Goal: Use online tool/utility: Utilize a website feature to perform a specific function

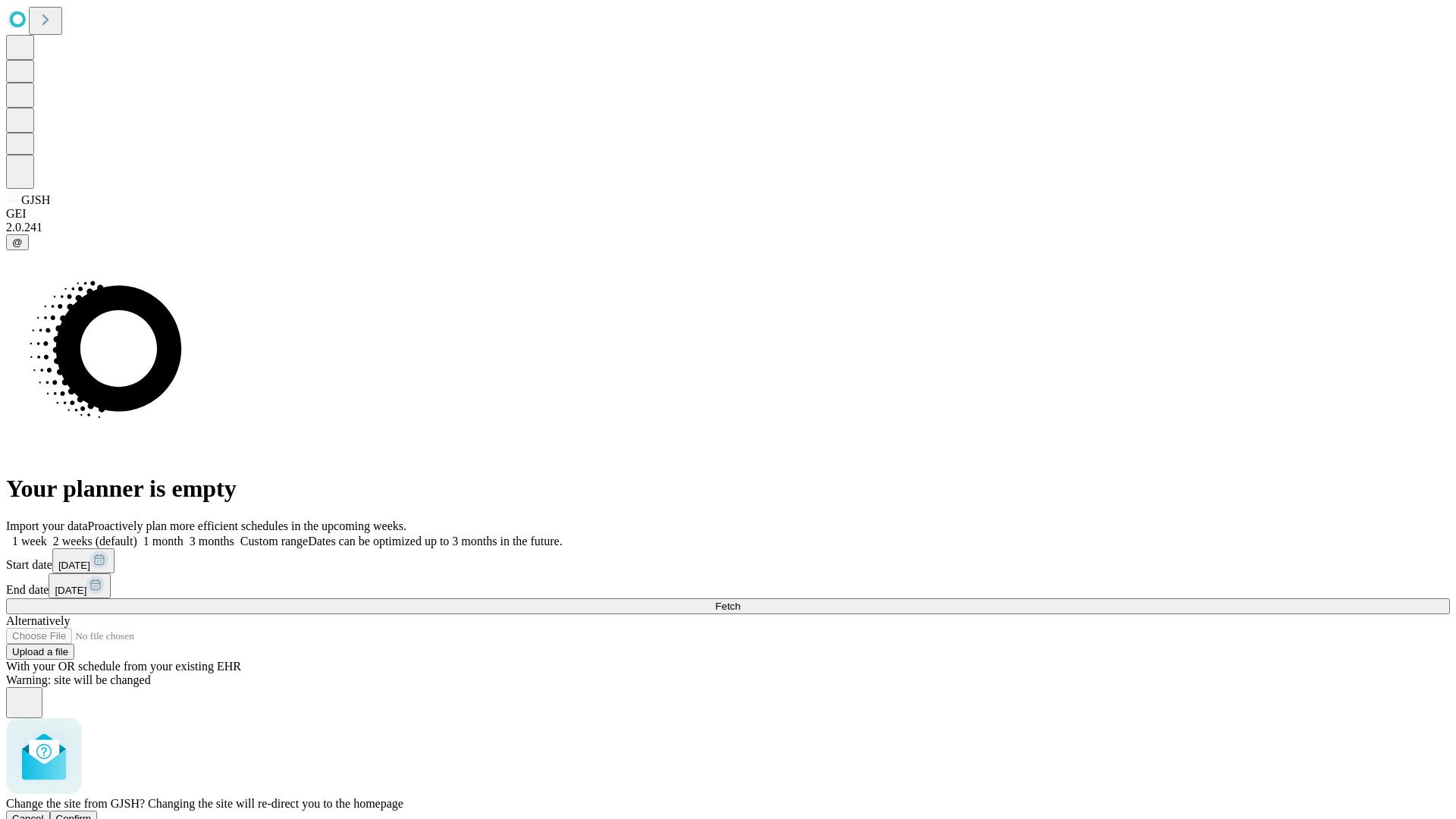
click at [92, 813] on span "Confirm" at bounding box center [73, 819] width 35 height 11
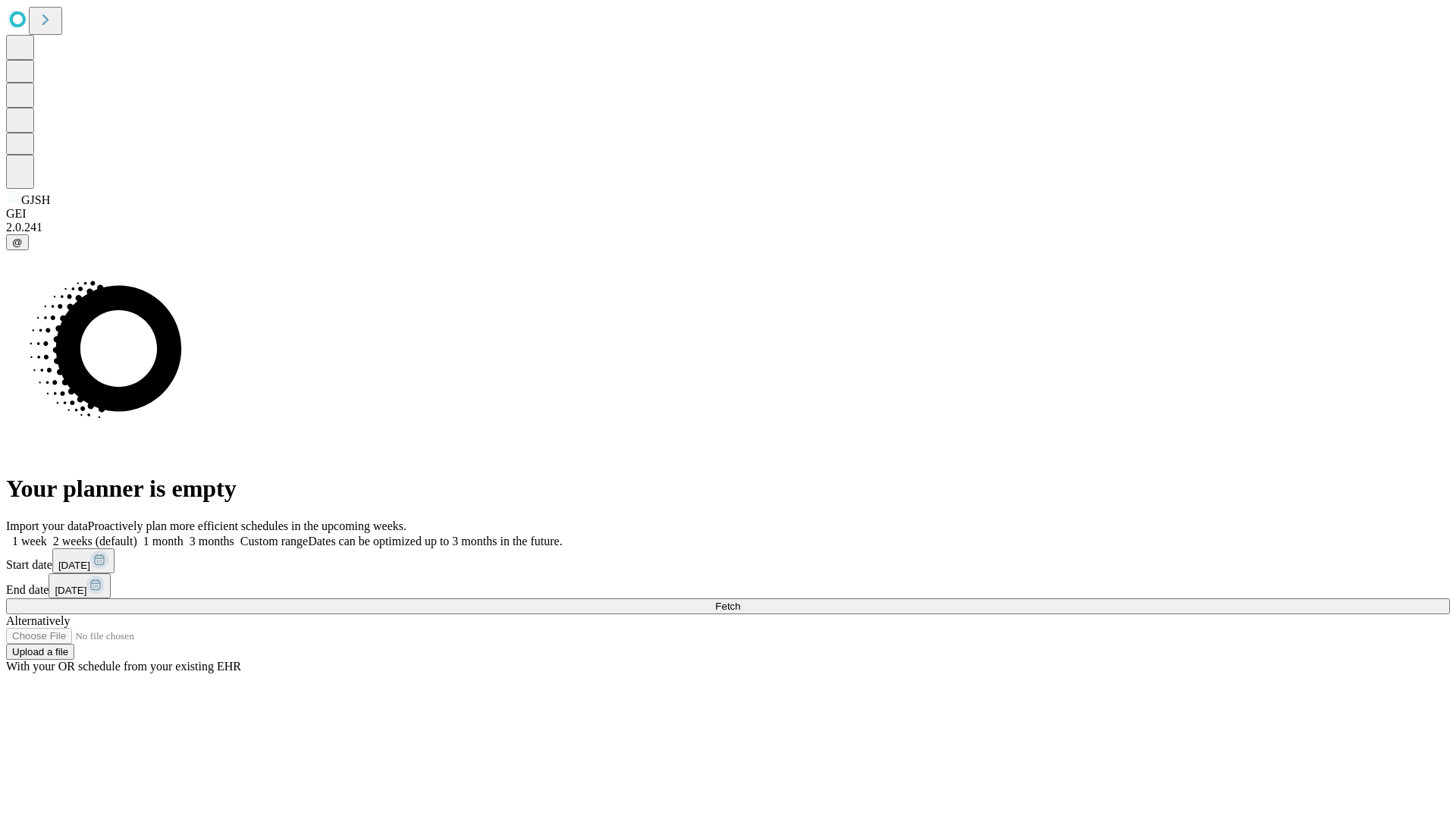
click at [47, 534] on label "1 week" at bounding box center [27, 541] width 41 height 13
click at [740, 600] on span "Fetch" at bounding box center [728, 606] width 25 height 11
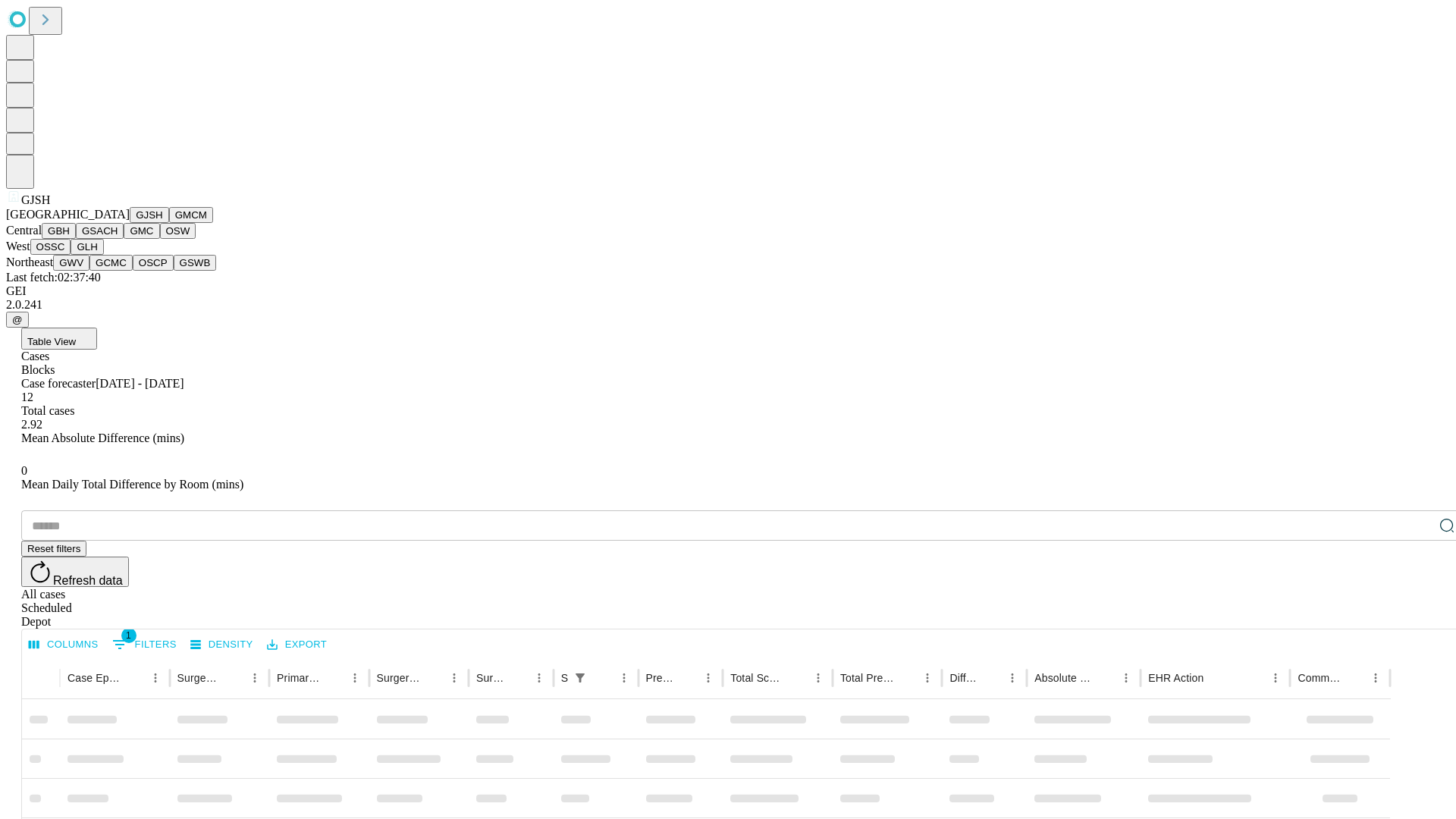
click at [169, 223] on button "GMCM" at bounding box center [191, 215] width 44 height 16
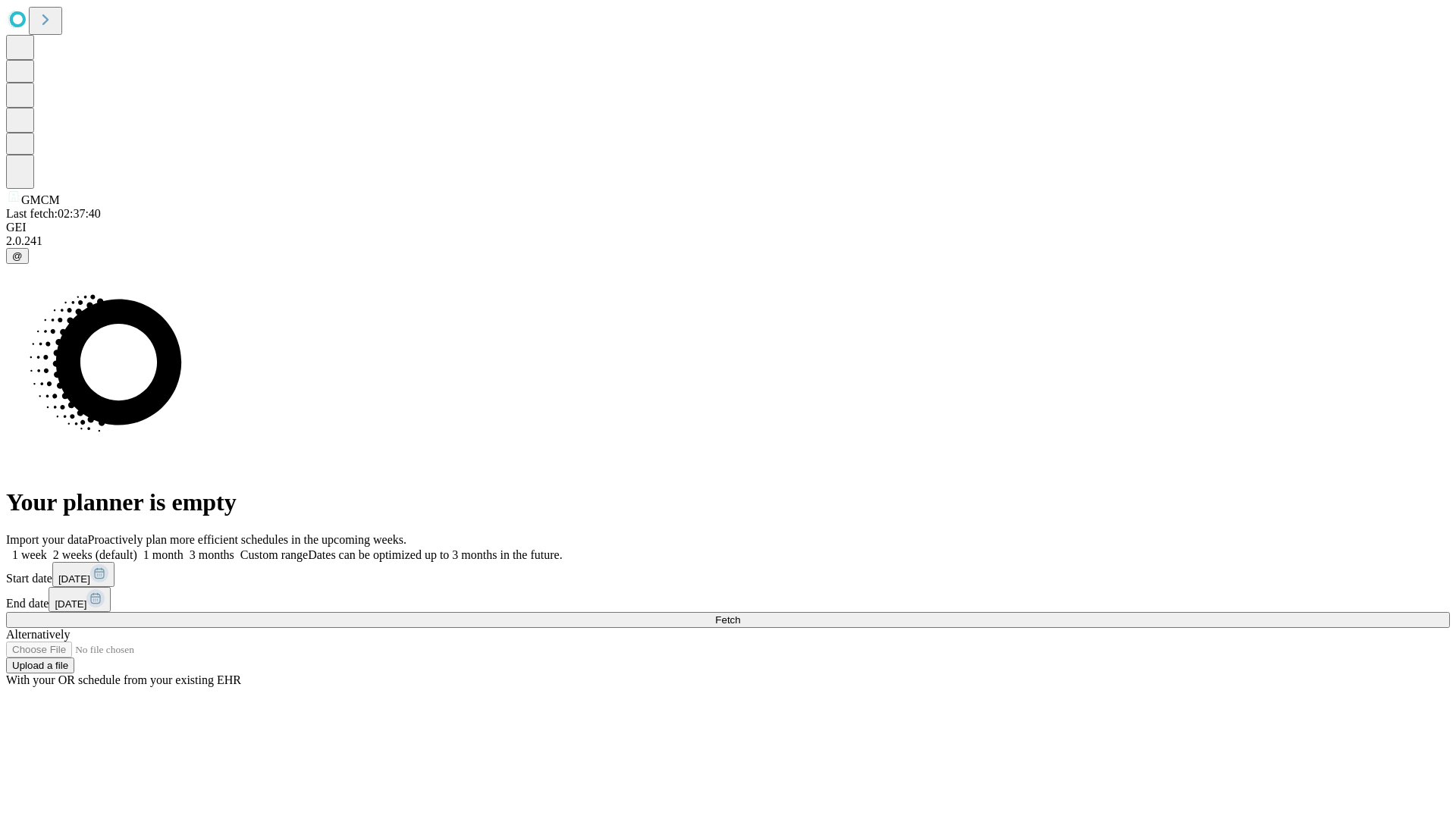
click at [47, 549] on label "1 week" at bounding box center [27, 555] width 41 height 13
click at [740, 615] on span "Fetch" at bounding box center [728, 620] width 25 height 11
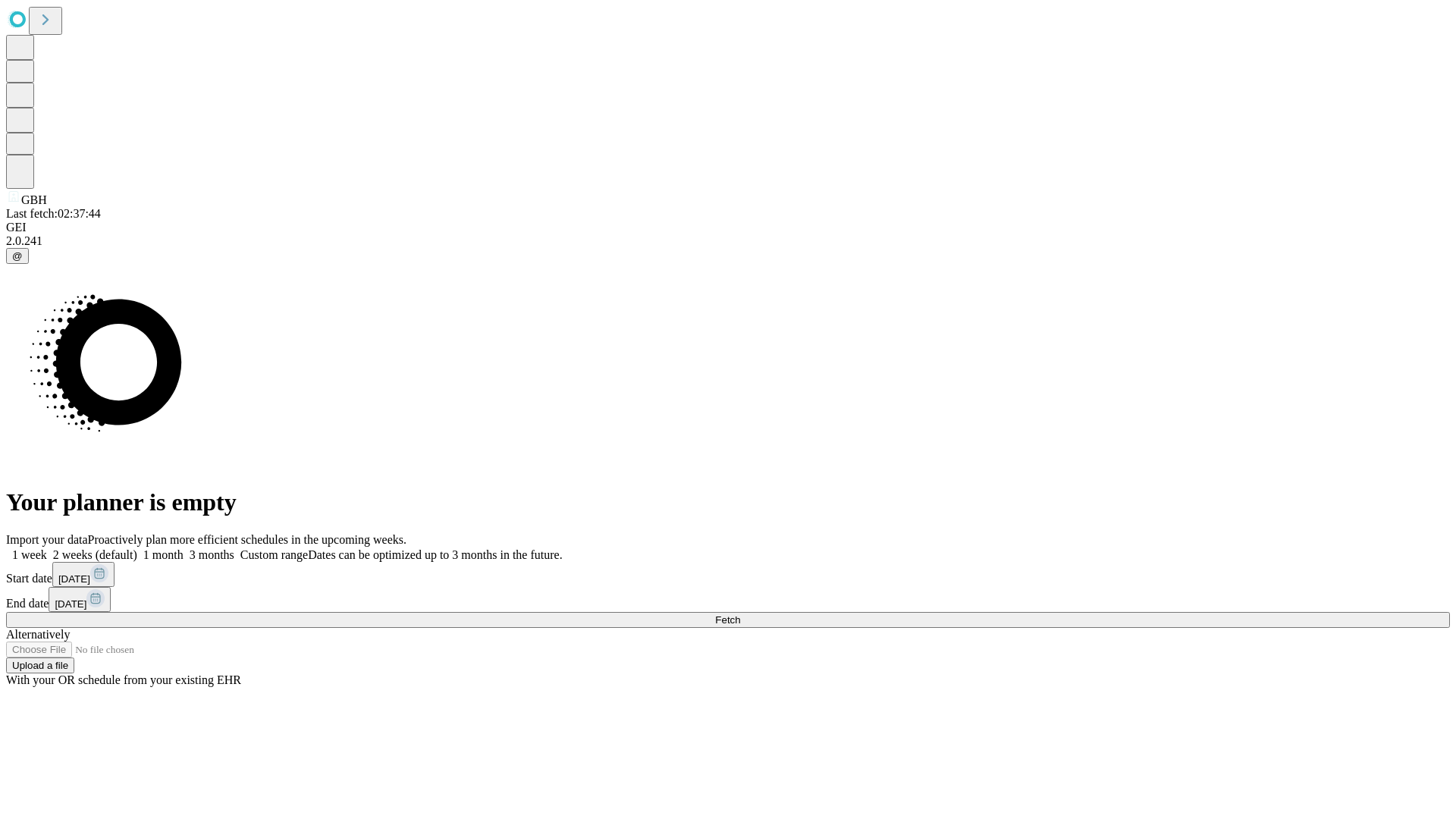
click at [47, 549] on label "1 week" at bounding box center [27, 555] width 41 height 13
click at [740, 615] on span "Fetch" at bounding box center [728, 620] width 25 height 11
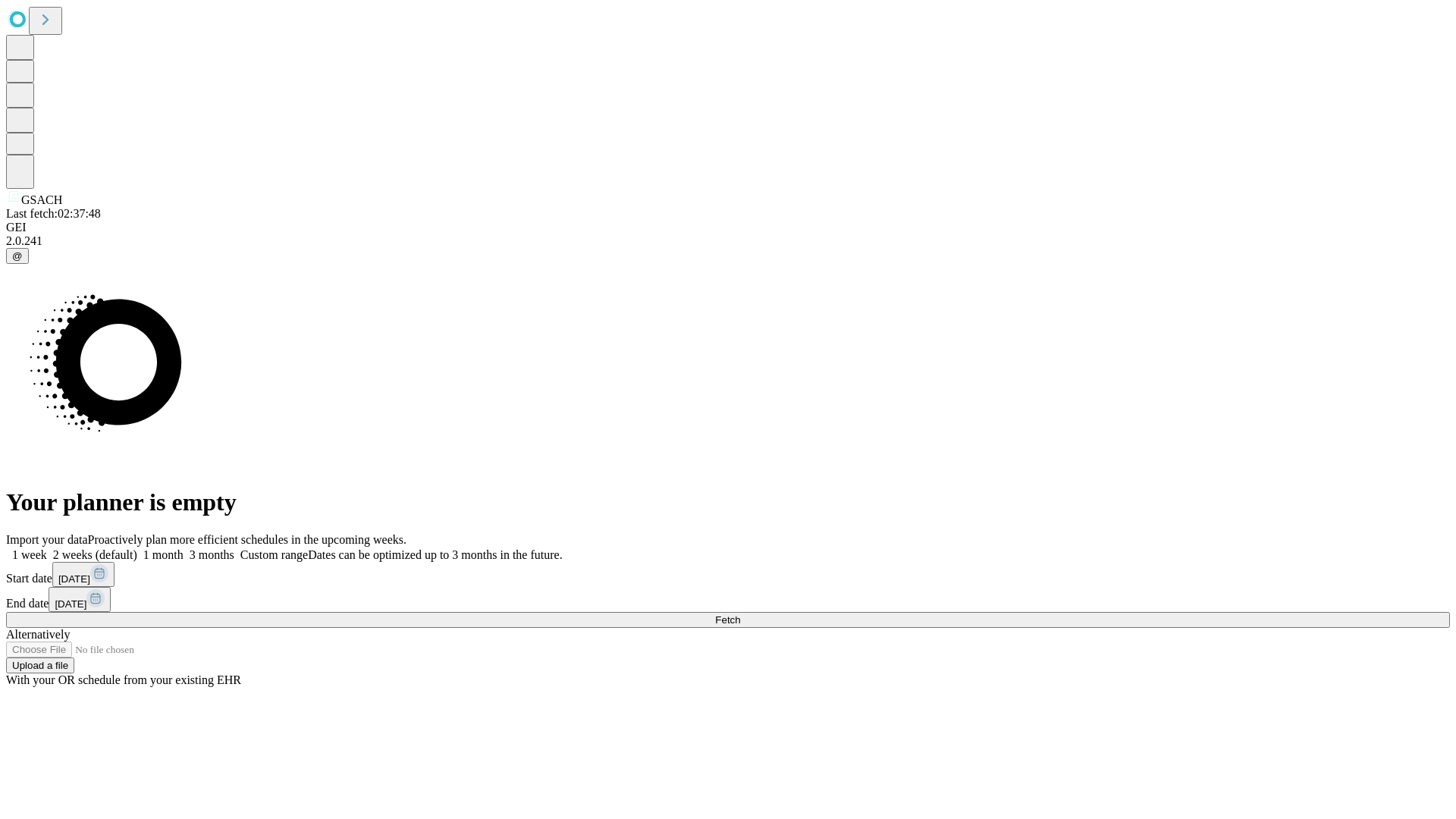
click at [47, 549] on label "1 week" at bounding box center [27, 555] width 41 height 13
click at [740, 615] on span "Fetch" at bounding box center [728, 620] width 25 height 11
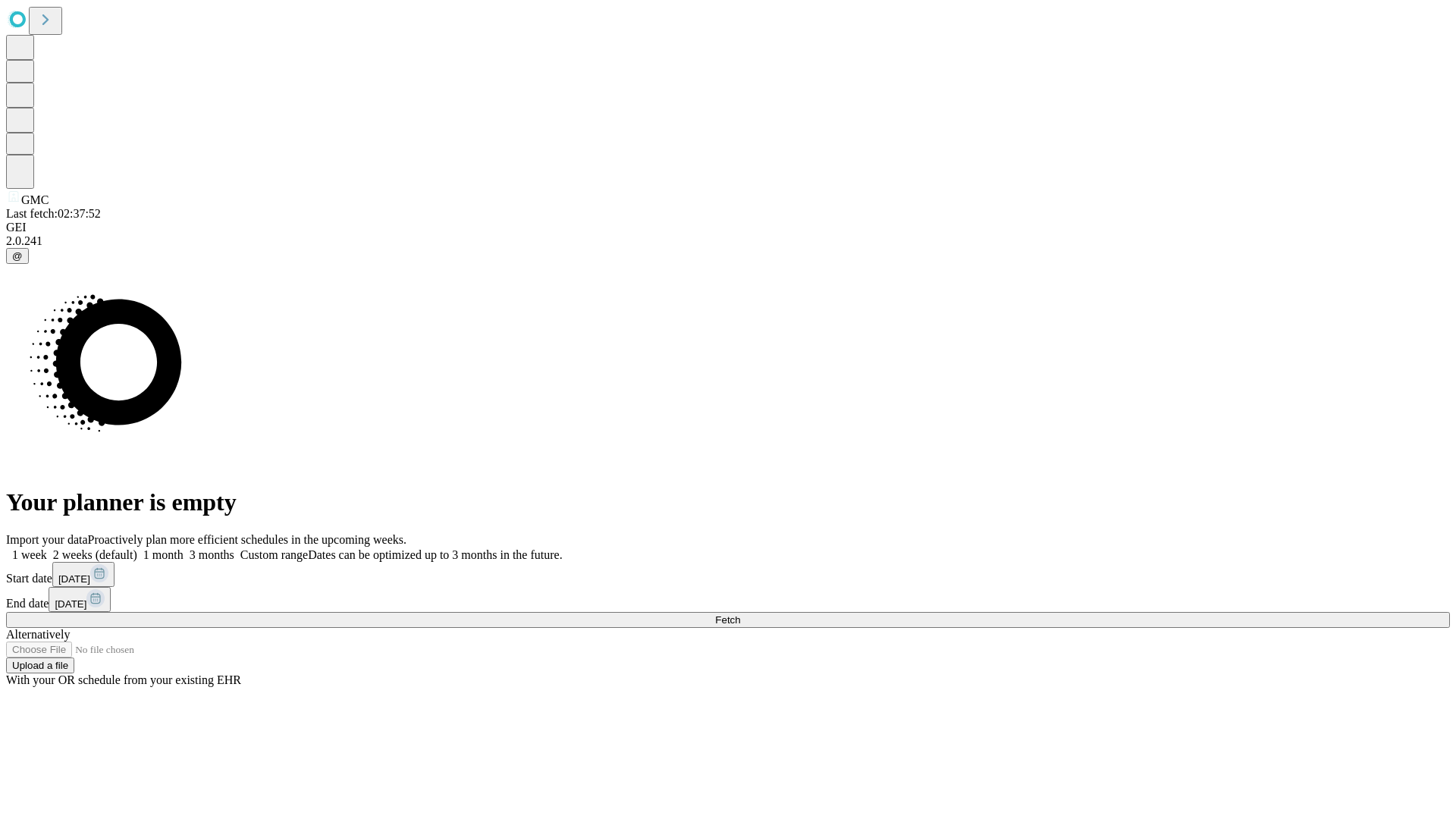
click at [47, 549] on label "1 week" at bounding box center [27, 555] width 41 height 13
click at [740, 615] on span "Fetch" at bounding box center [728, 620] width 25 height 11
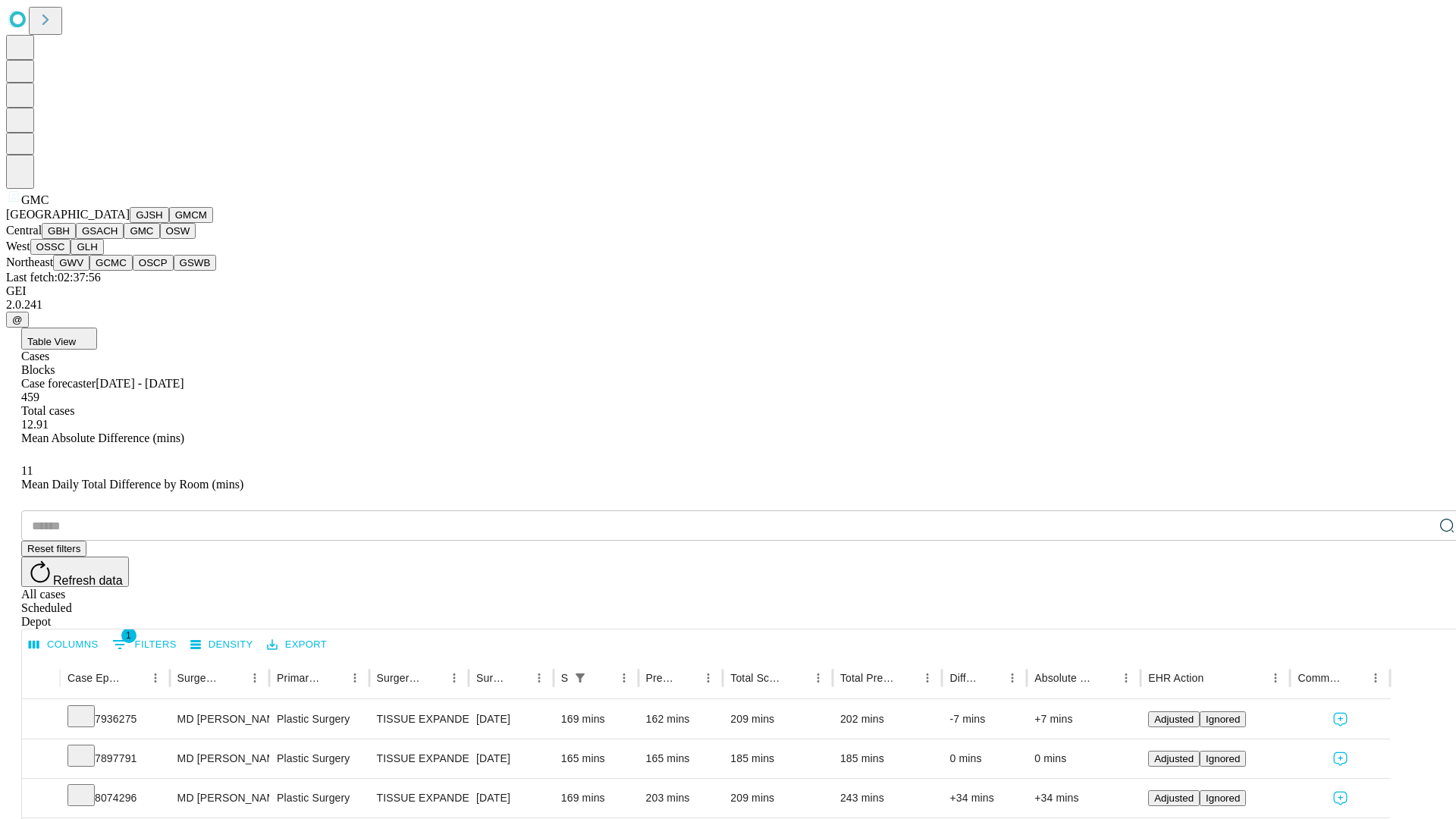
click at [160, 239] on button "OSW" at bounding box center [178, 231] width 36 height 16
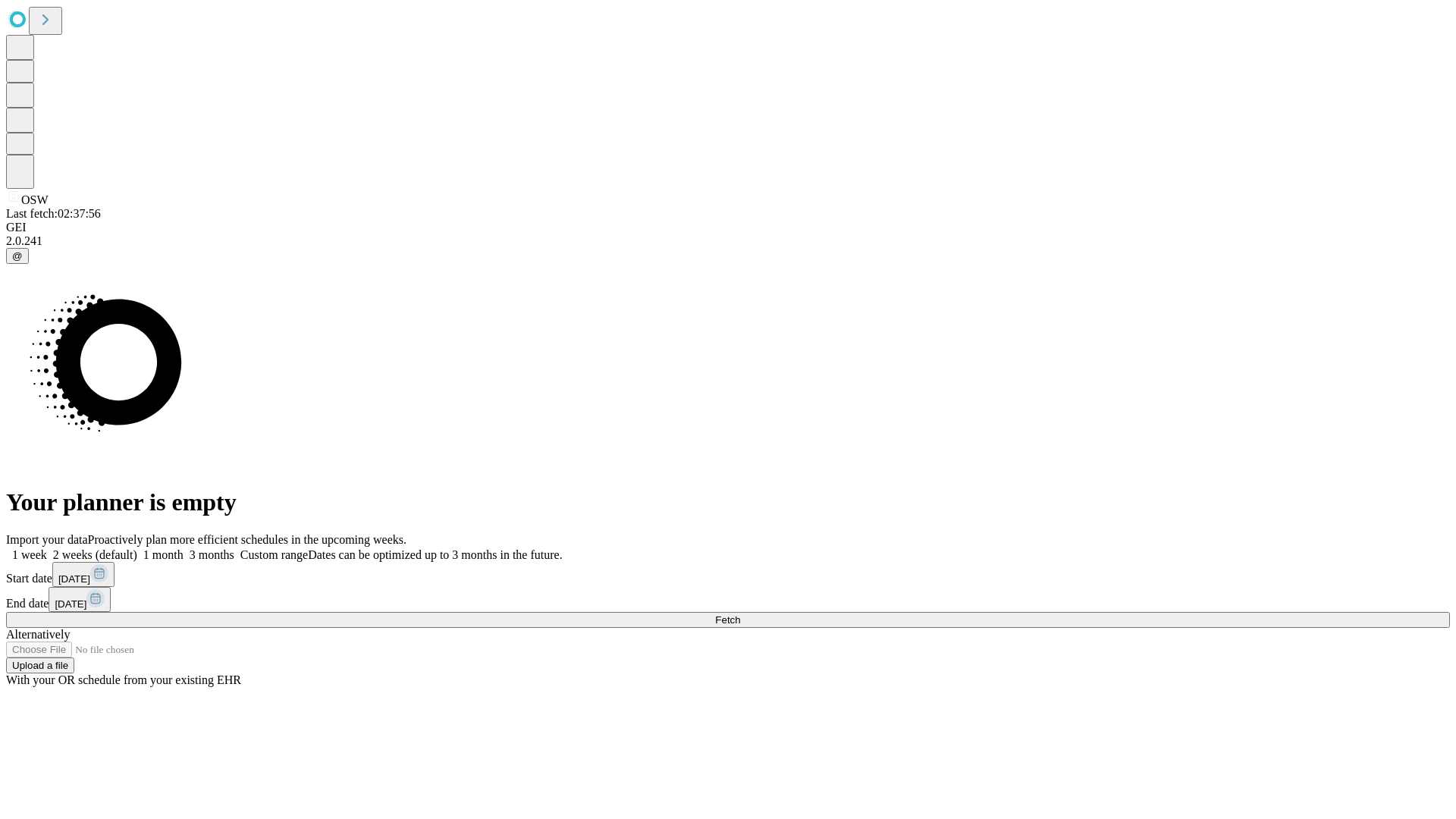
click at [47, 549] on label "1 week" at bounding box center [27, 555] width 41 height 13
click at [740, 615] on span "Fetch" at bounding box center [728, 620] width 25 height 11
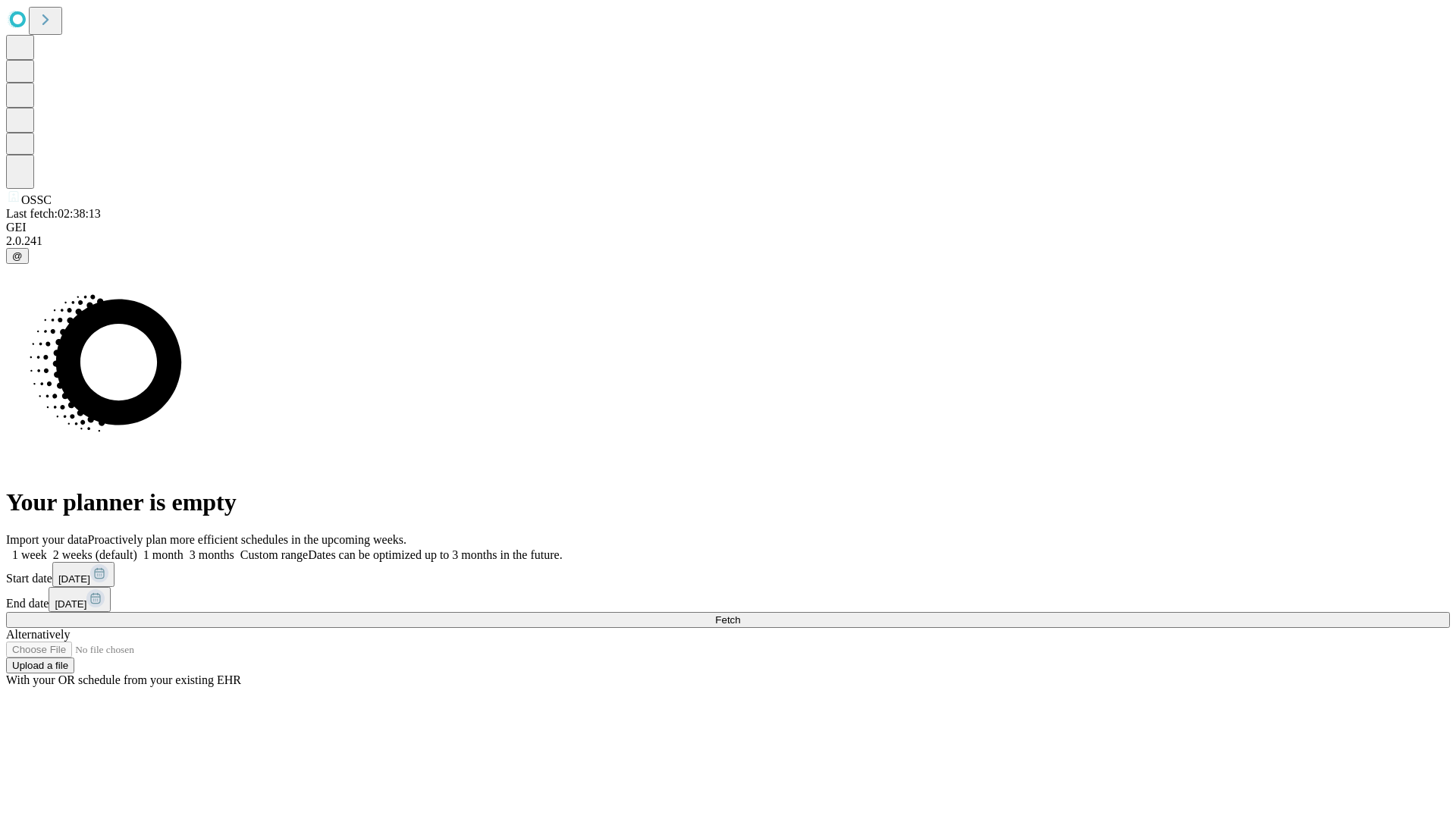
click at [47, 549] on label "1 week" at bounding box center [27, 555] width 41 height 13
click at [740, 615] on span "Fetch" at bounding box center [728, 620] width 25 height 11
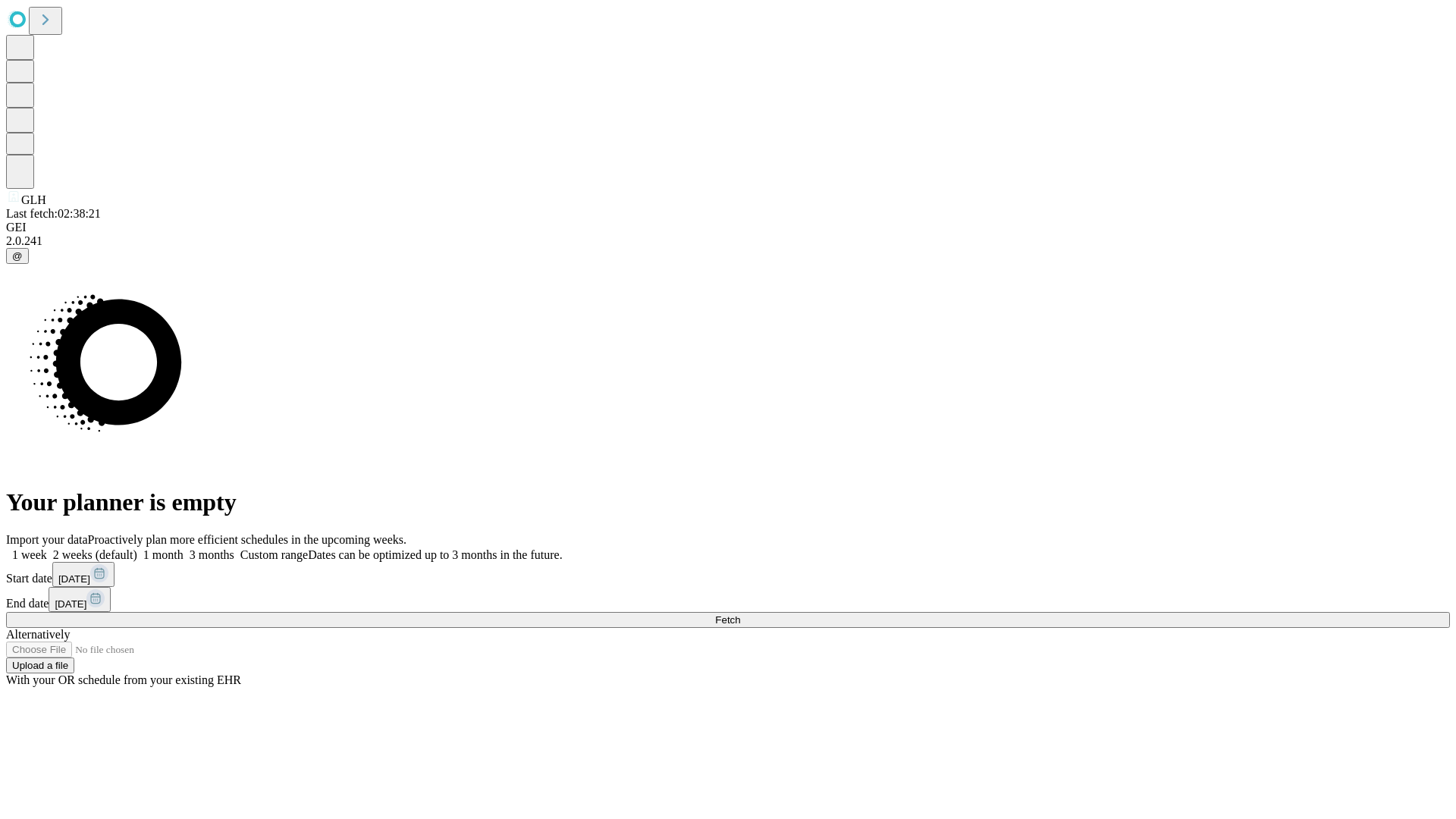
click at [740, 615] on span "Fetch" at bounding box center [728, 620] width 25 height 11
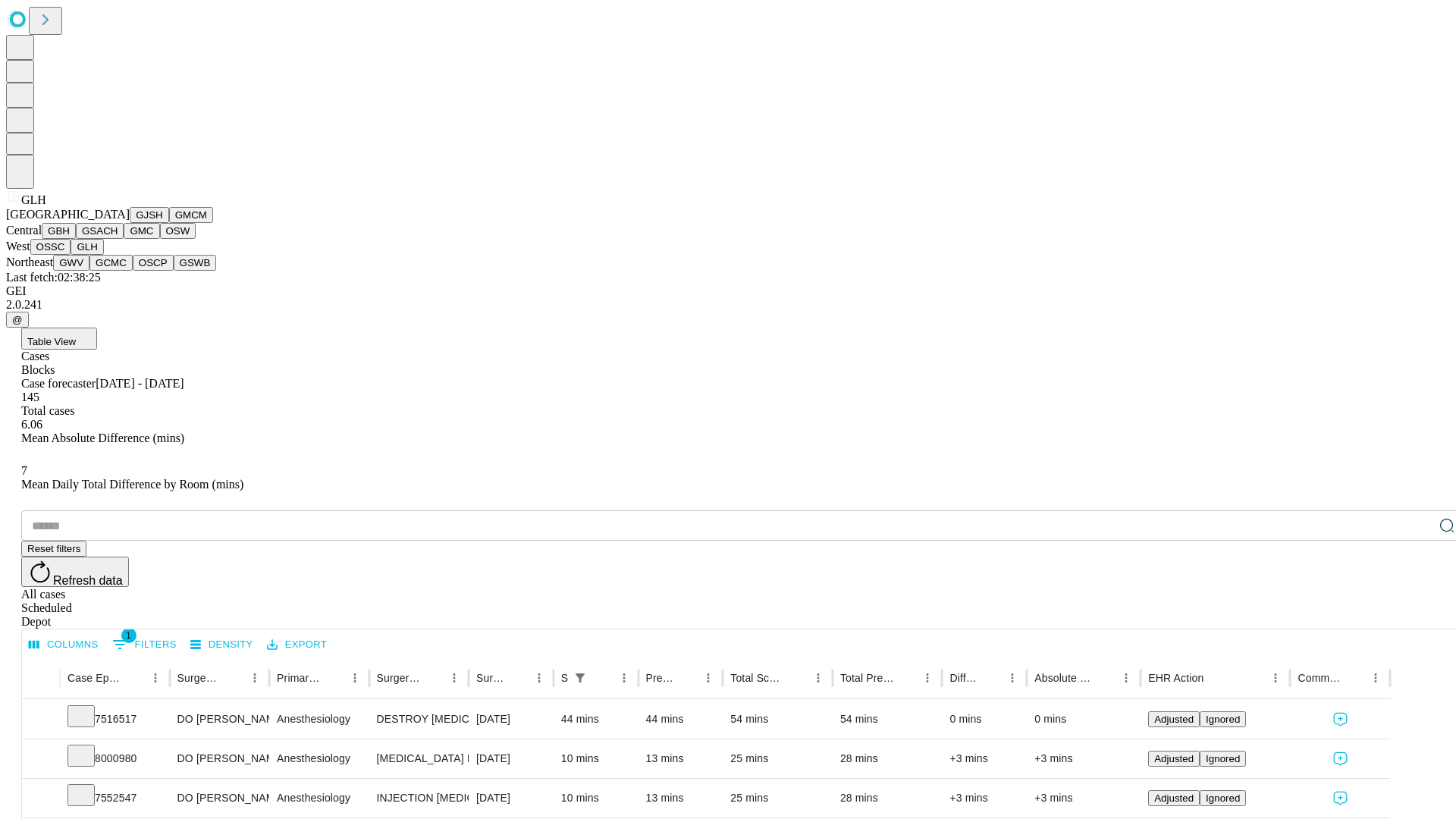
click at [90, 271] on button "GWV" at bounding box center [72, 263] width 36 height 16
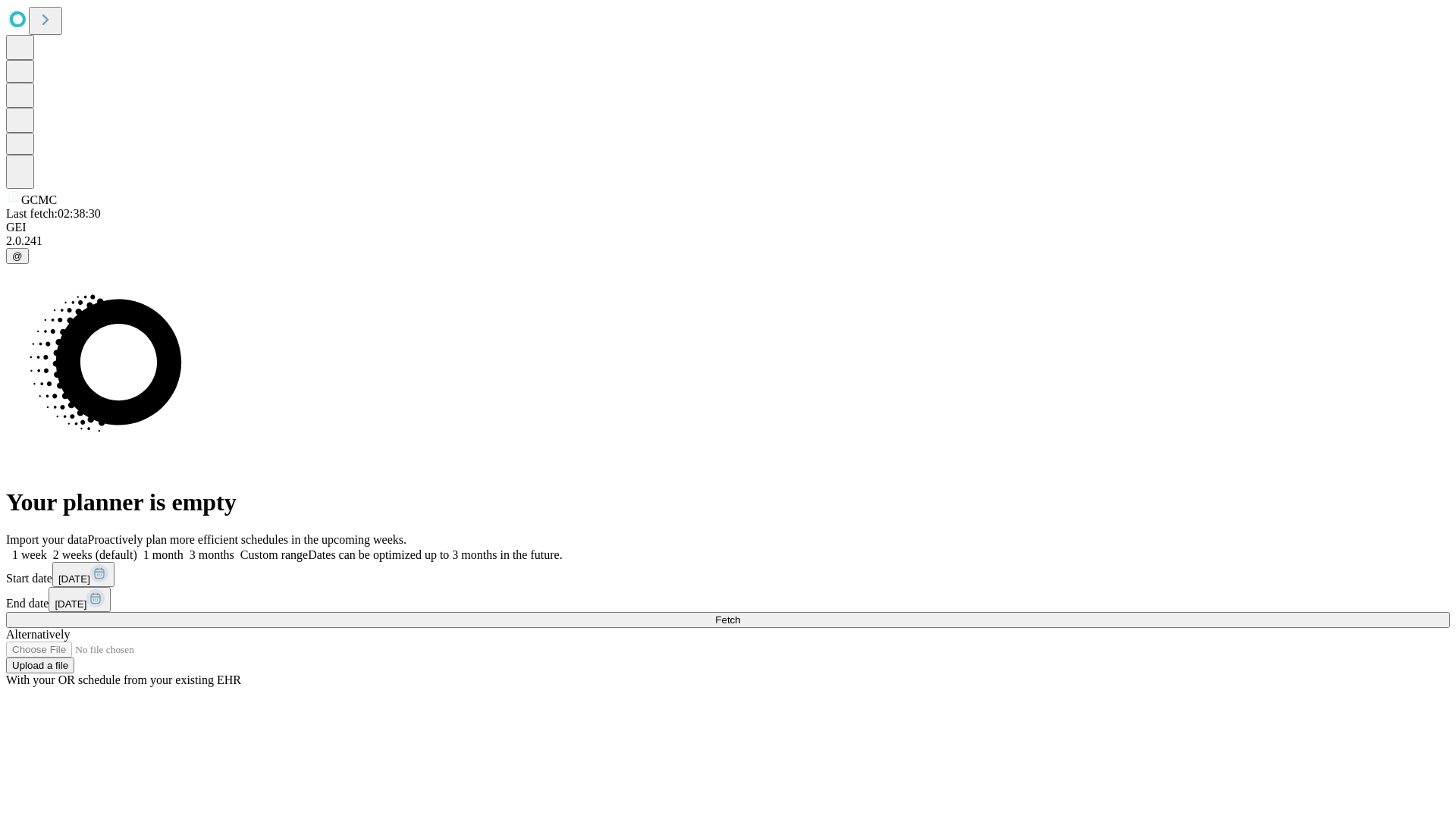
click at [47, 549] on label "1 week" at bounding box center [27, 555] width 41 height 13
click at [740, 615] on span "Fetch" at bounding box center [728, 620] width 25 height 11
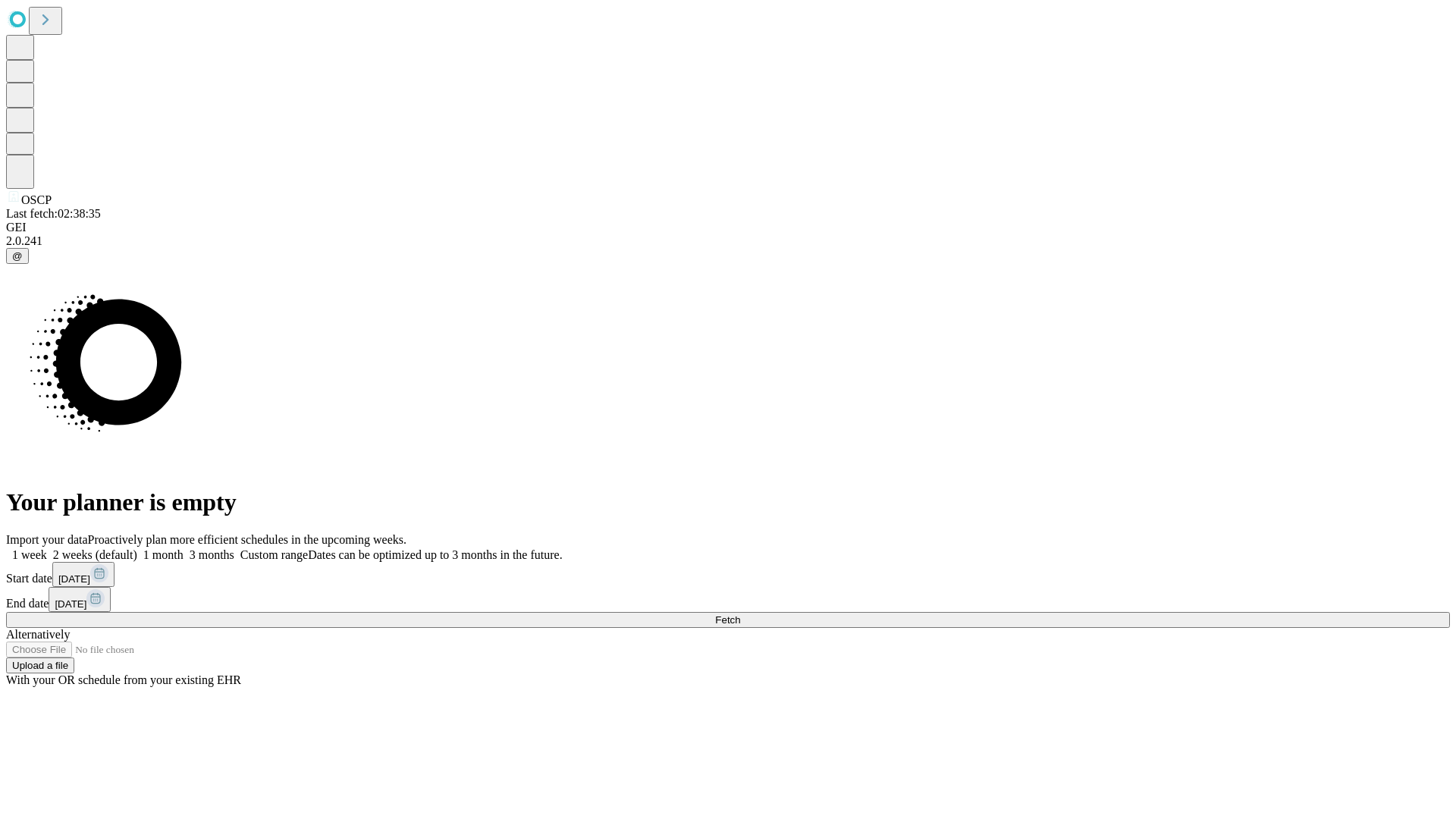
click at [47, 549] on label "1 week" at bounding box center [27, 555] width 41 height 13
click at [740, 615] on span "Fetch" at bounding box center [728, 620] width 25 height 11
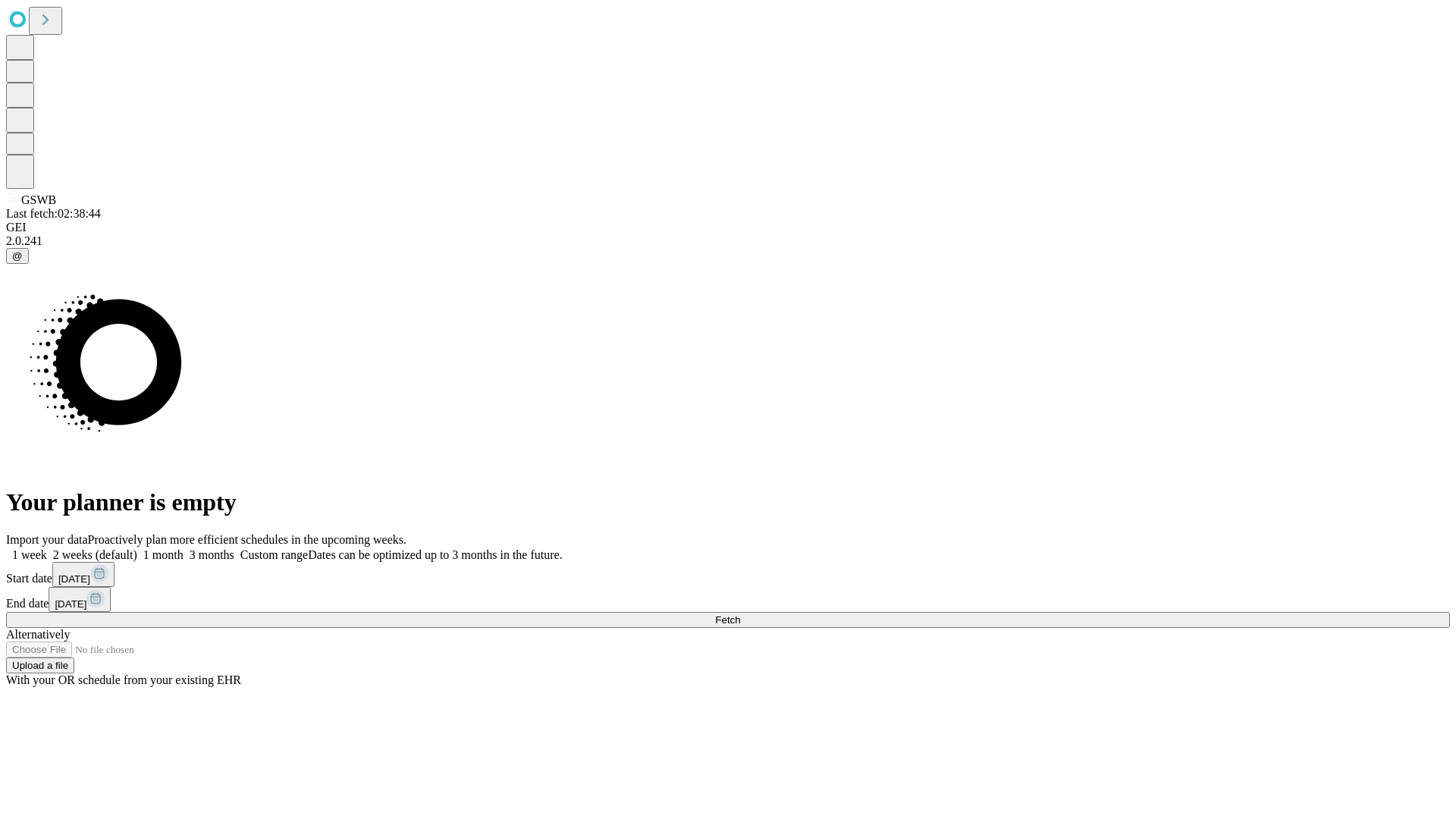
click at [740, 615] on span "Fetch" at bounding box center [728, 620] width 25 height 11
